Goal: Task Accomplishment & Management: Use online tool/utility

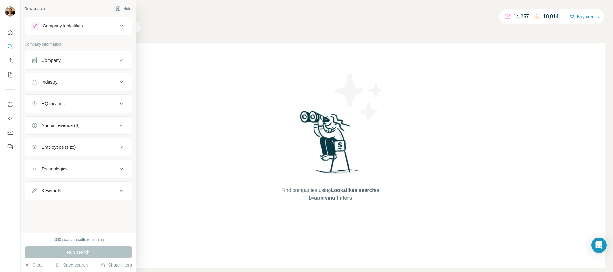
click at [81, 268] on div "Save search" at bounding box center [71, 266] width 33 height 8
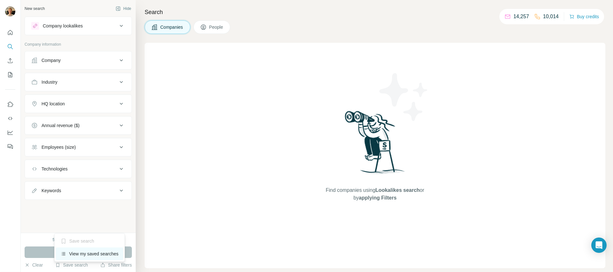
click at [88, 257] on div "View my saved searches" at bounding box center [89, 254] width 67 height 13
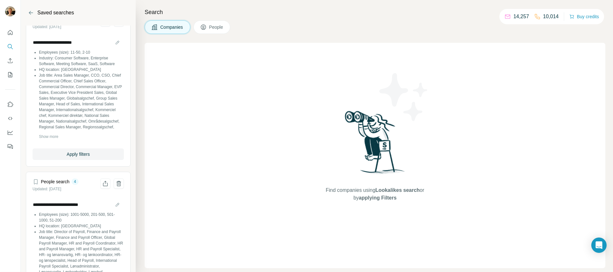
scroll to position [48, 0]
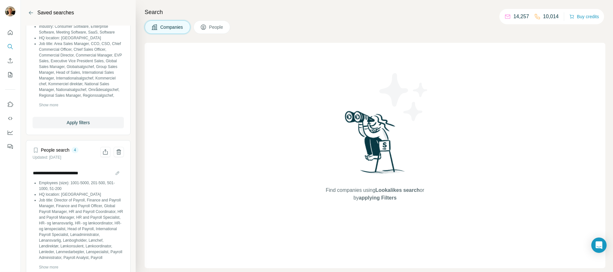
click at [11, 73] on icon "My lists" at bounding box center [10, 74] width 4 height 5
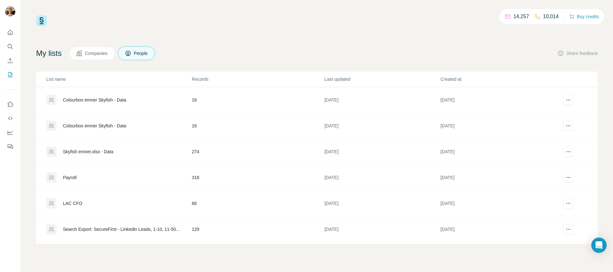
click at [113, 153] on div "Skyfish emner.xlsx - Data" at bounding box center [88, 152] width 50 height 6
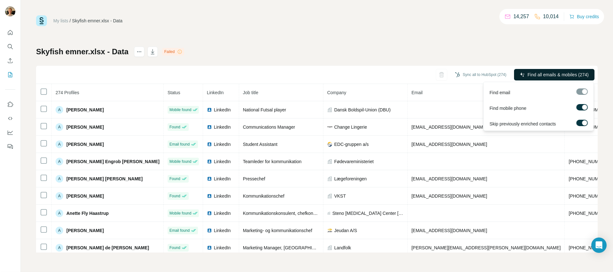
click at [536, 76] on span "Find all emails & mobiles (274)" at bounding box center [558, 75] width 61 height 6
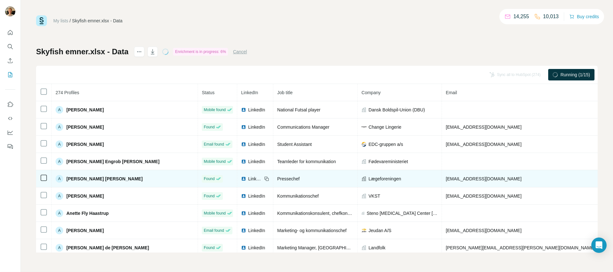
click at [248, 180] on span "LinkedIn" at bounding box center [255, 179] width 14 height 6
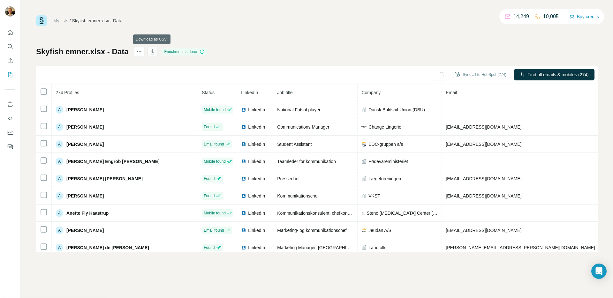
click at [153, 51] on icon "button" at bounding box center [152, 52] width 6 height 6
